Goal: Find specific page/section: Find specific page/section

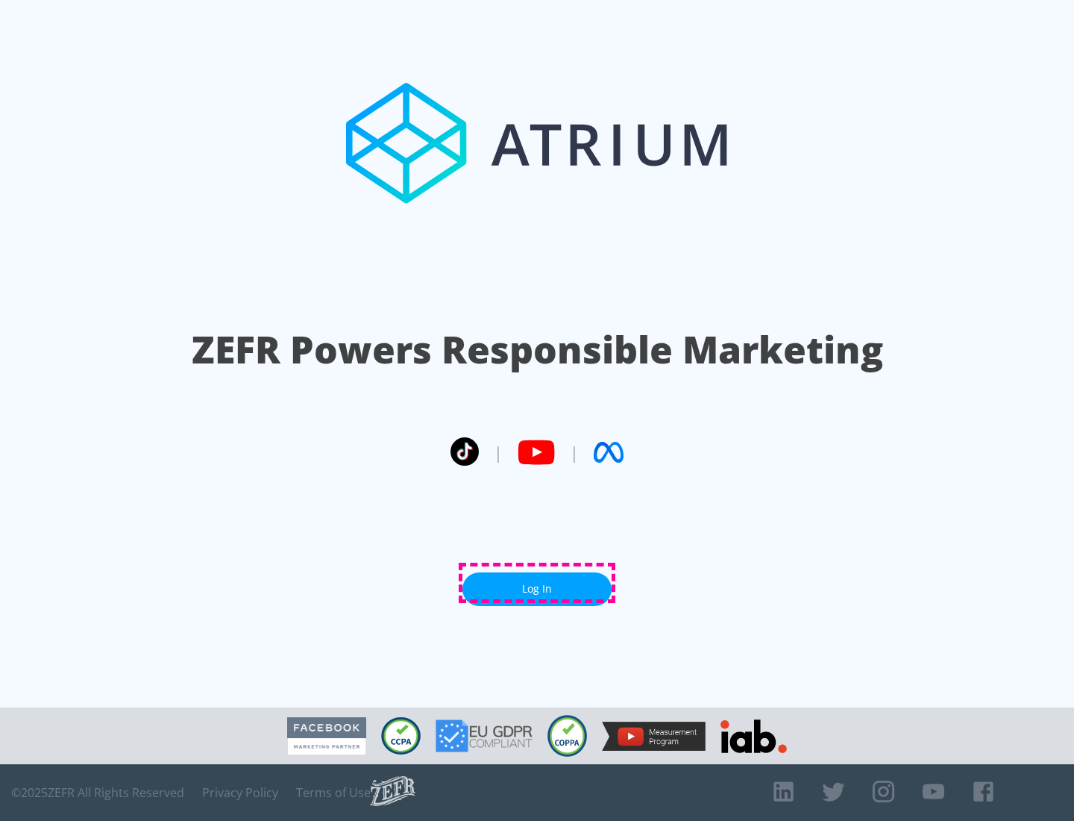
click at [537, 583] on link "Log In" at bounding box center [537, 589] width 149 height 34
